Goal: Information Seeking & Learning: Learn about a topic

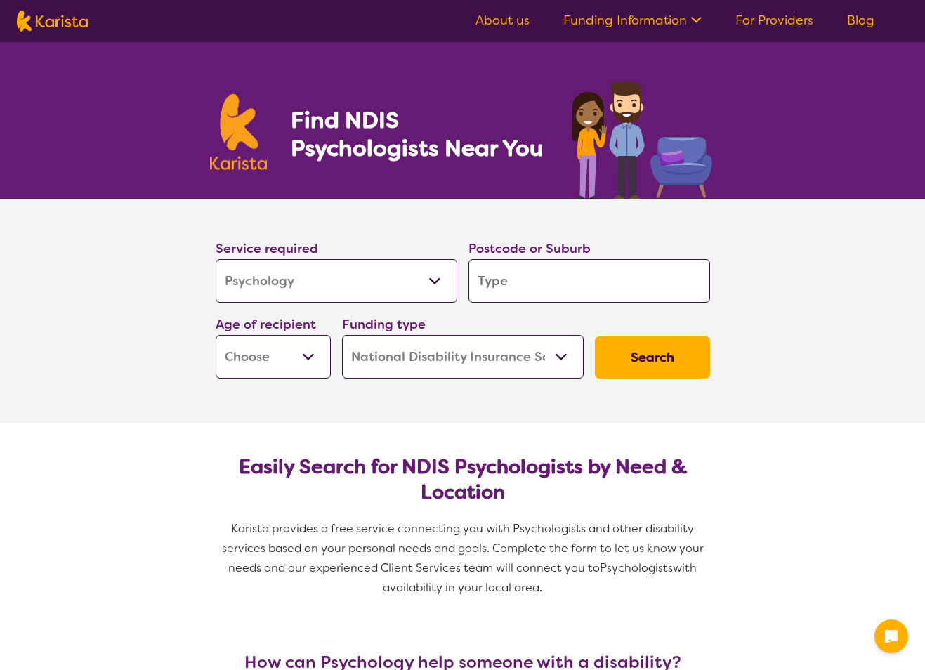
select select "Psychology"
select select "NDIS"
select select "Psychology"
select select "NDIS"
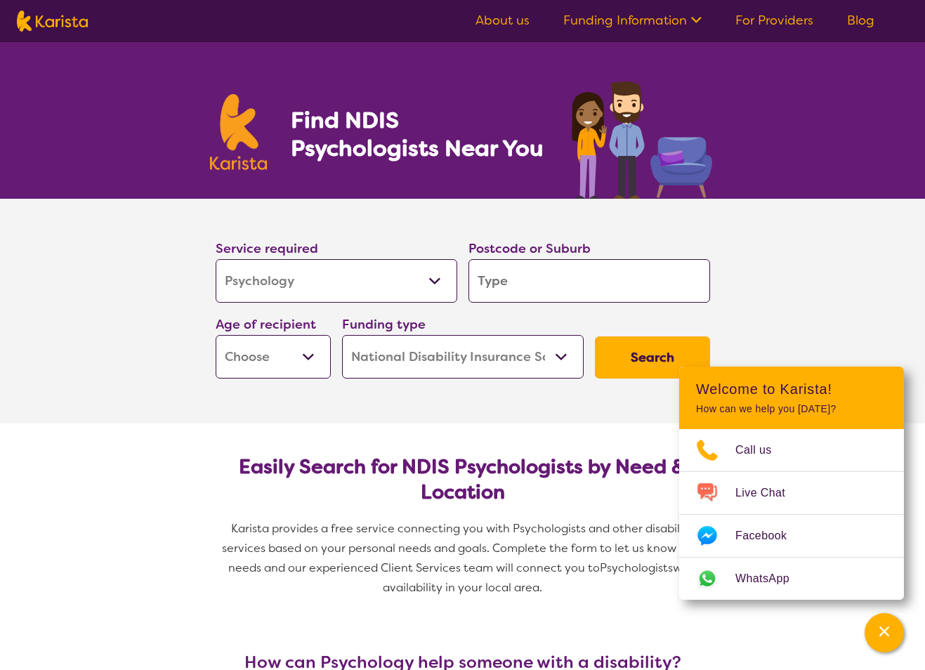
click at [549, 280] on input "search" at bounding box center [590, 281] width 242 height 44
click at [289, 409] on section "Service required Allied Health Assistant Assessment ([MEDICAL_DATA] or [MEDICAL…" at bounding box center [463, 311] width 562 height 225
click at [412, 367] on select "Home Care Package (HCP) National Disability Insurance Scheme (NDIS) I don't know" at bounding box center [463, 357] width 242 height 44
